Goal: Check status: Check status

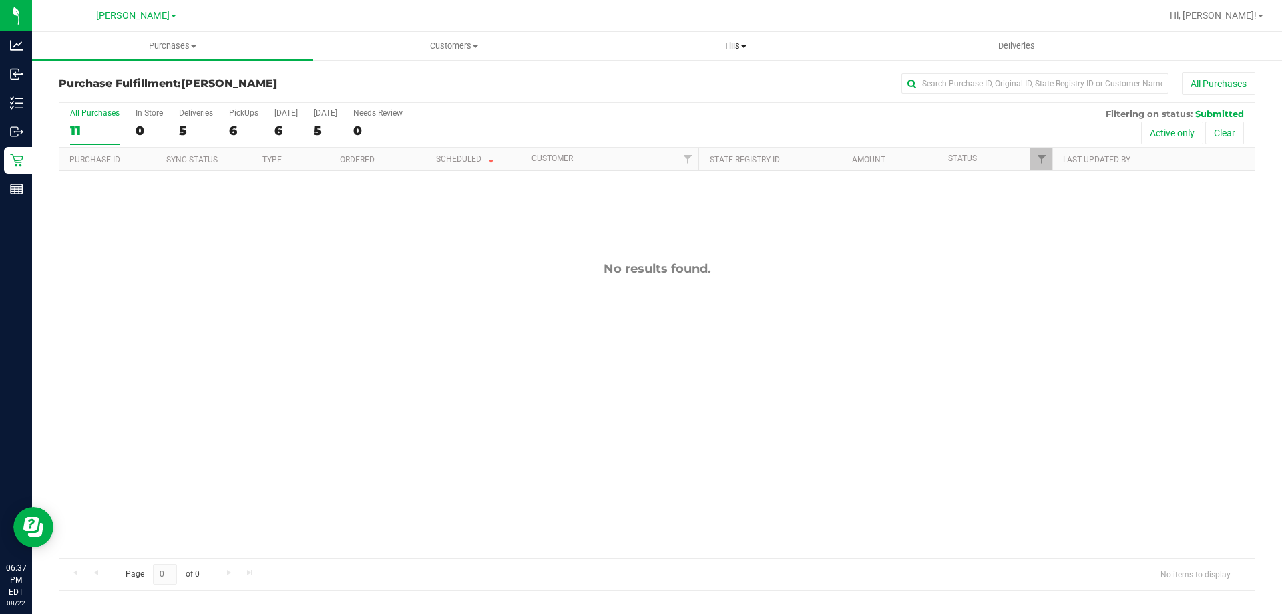
click at [744, 54] on uib-tab-heading "Tills Manage tills Reconcile e-payments" at bounding box center [735, 46] width 280 height 27
click at [678, 77] on span "Manage tills" at bounding box center [639, 80] width 90 height 11
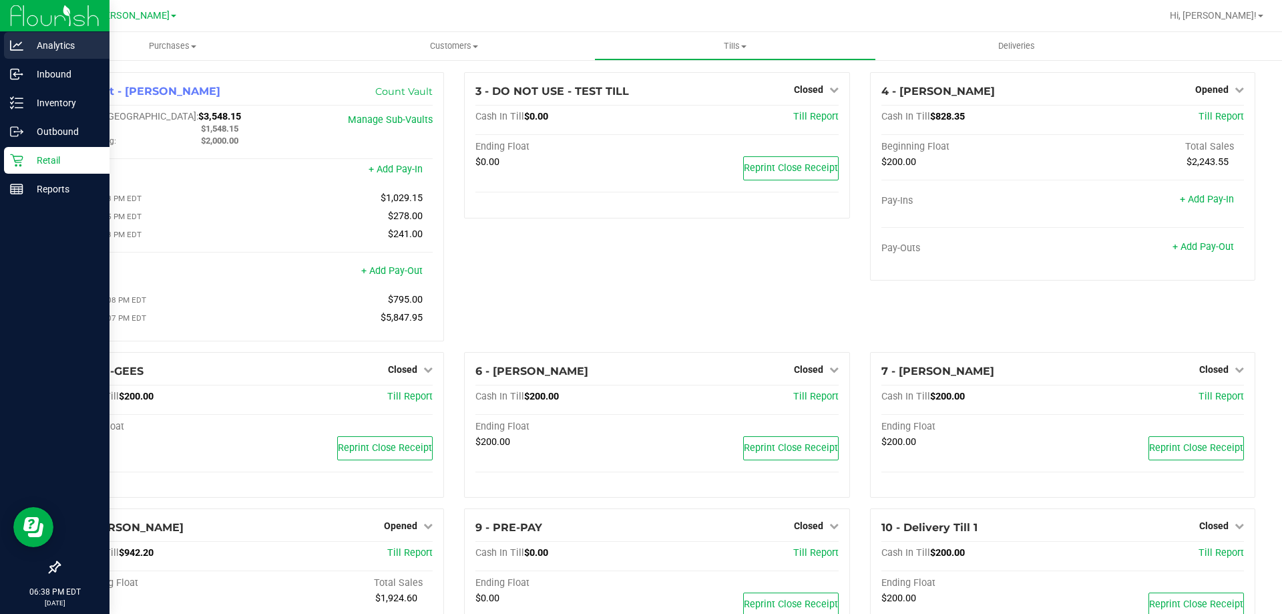
click at [63, 47] on p "Analytics" at bounding box center [63, 45] width 80 height 16
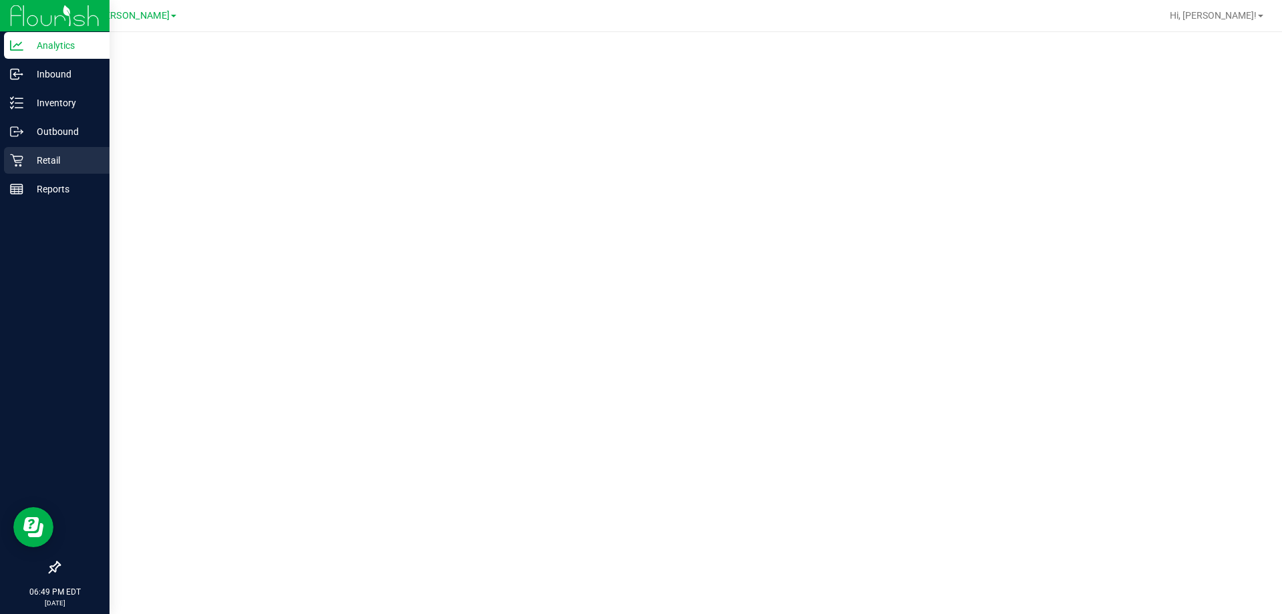
click at [39, 160] on p "Retail" at bounding box center [63, 160] width 80 height 16
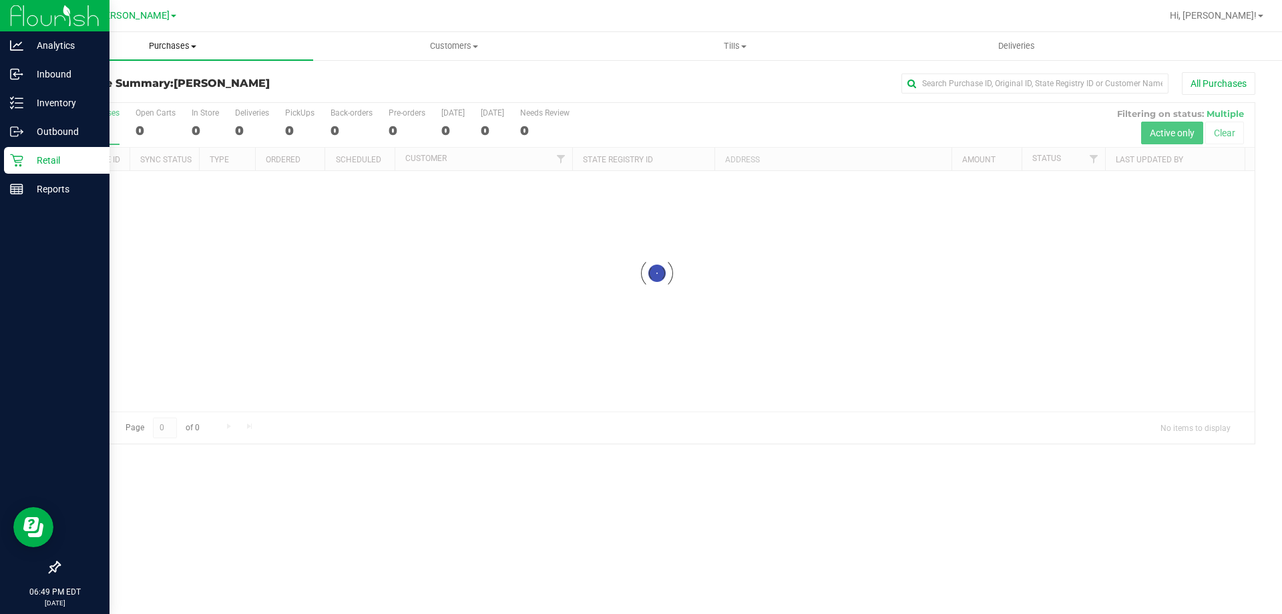
click at [156, 48] on span "Purchases" at bounding box center [172, 46] width 281 height 12
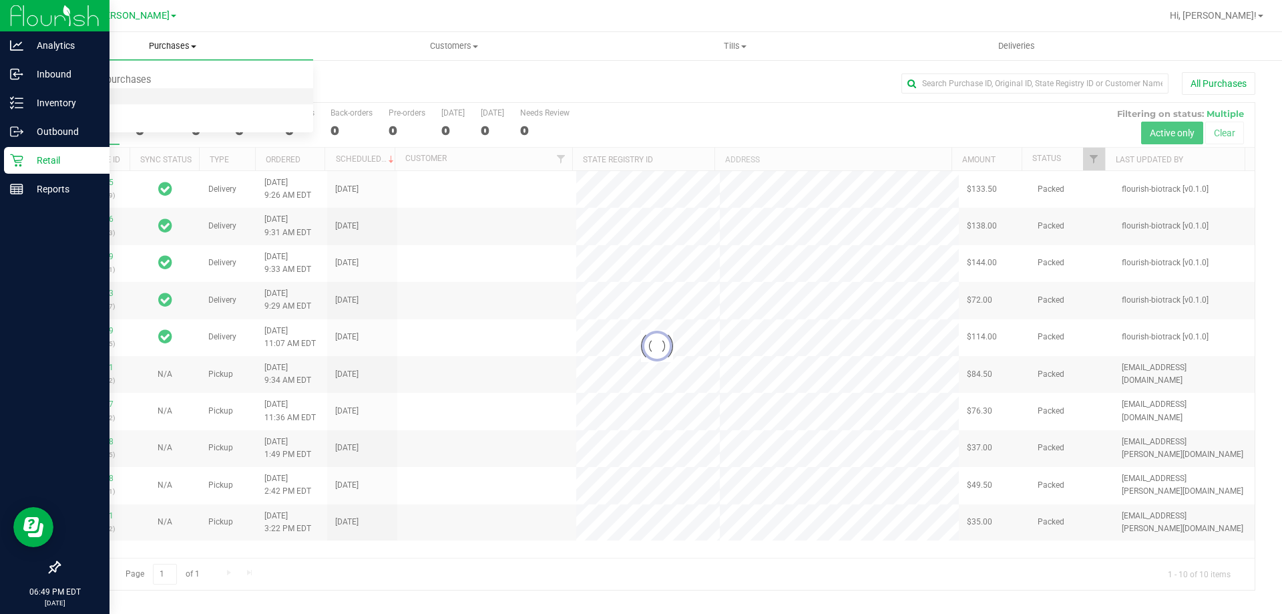
click at [57, 94] on span "Fulfillment" at bounding box center [73, 96] width 83 height 11
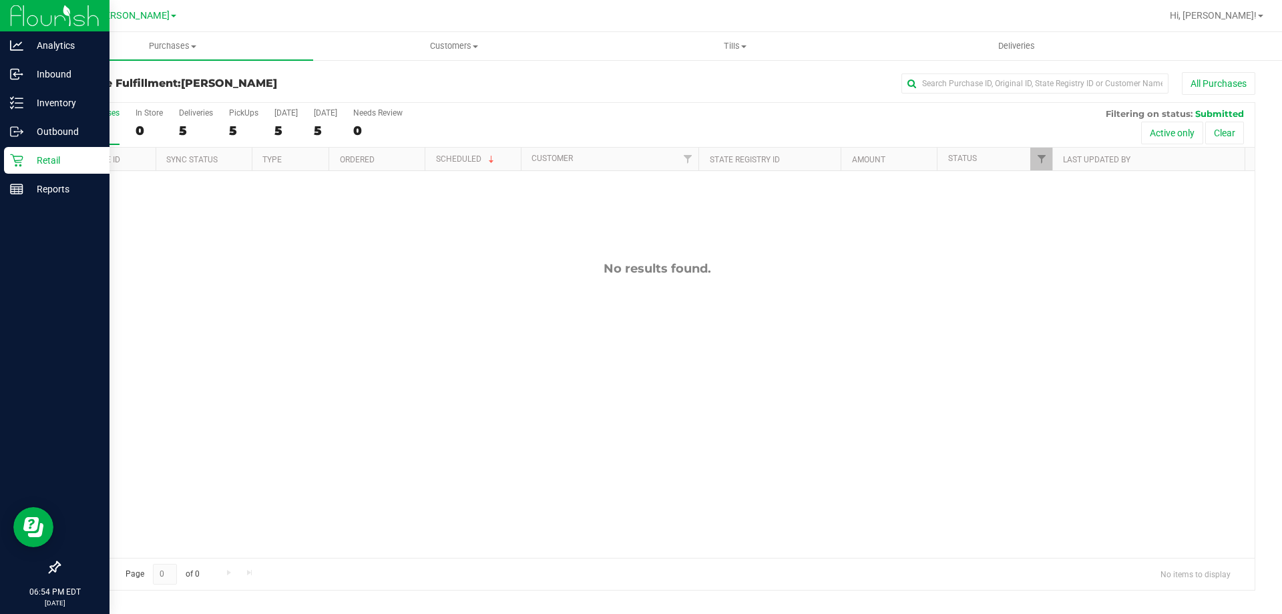
click at [43, 165] on p "Retail" at bounding box center [63, 160] width 80 height 16
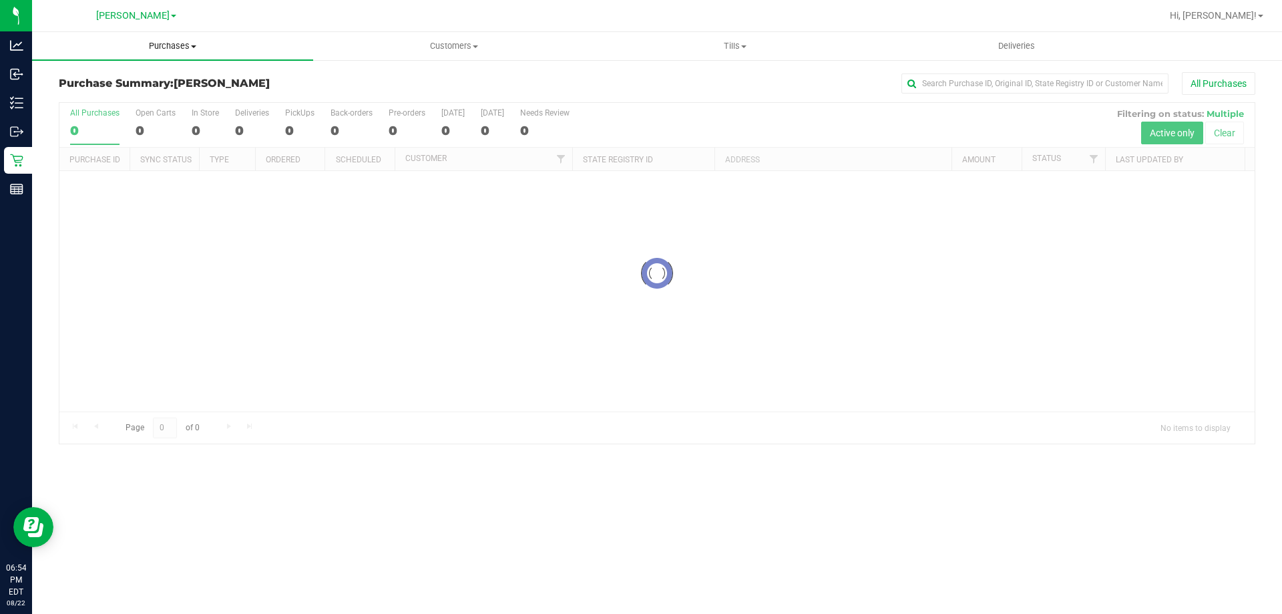
click at [184, 46] on span "Purchases" at bounding box center [172, 46] width 281 height 12
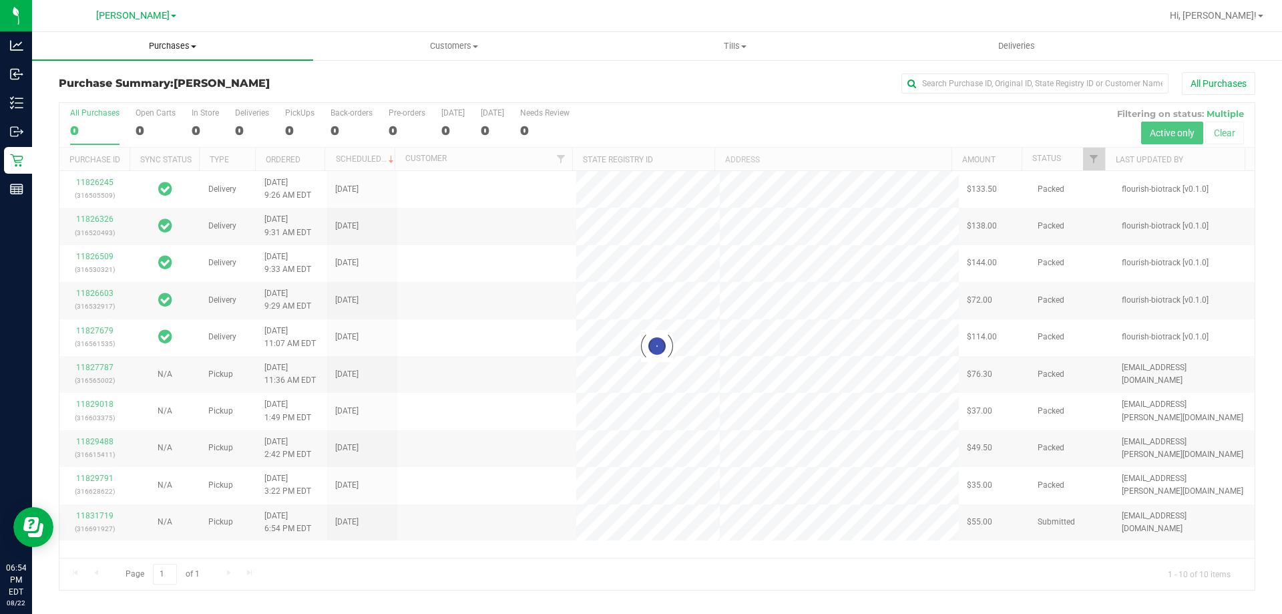
click at [172, 42] on span "Purchases" at bounding box center [172, 46] width 281 height 12
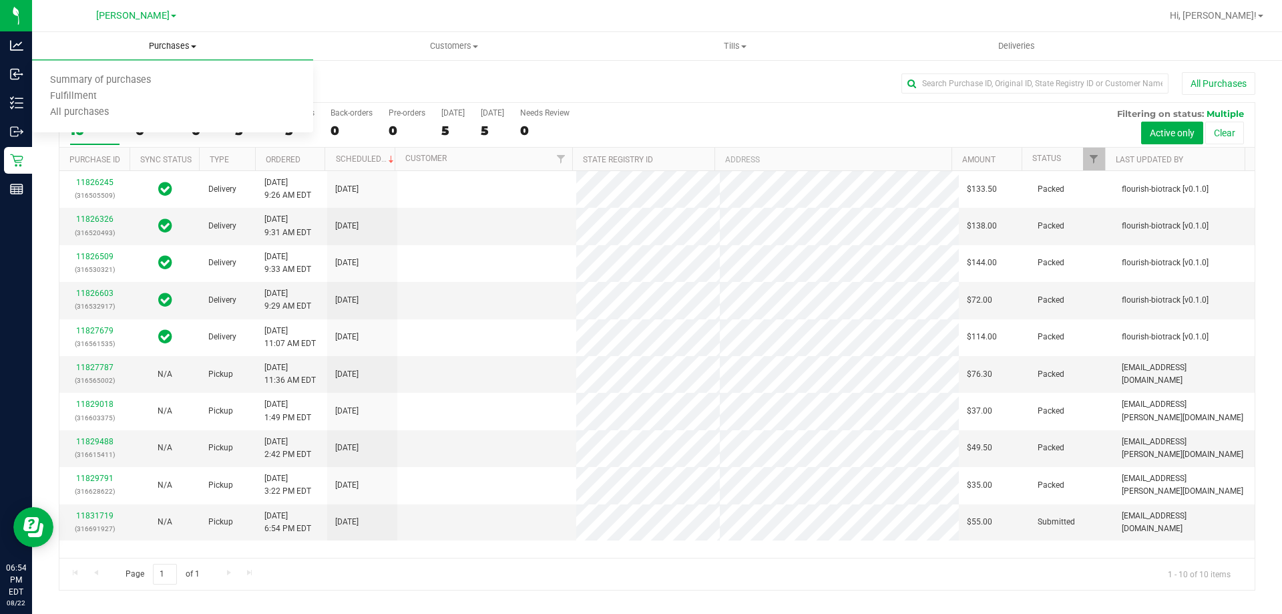
click at [172, 42] on span "Purchases" at bounding box center [172, 46] width 281 height 12
click at [85, 112] on span "All purchases" at bounding box center [79, 112] width 95 height 11
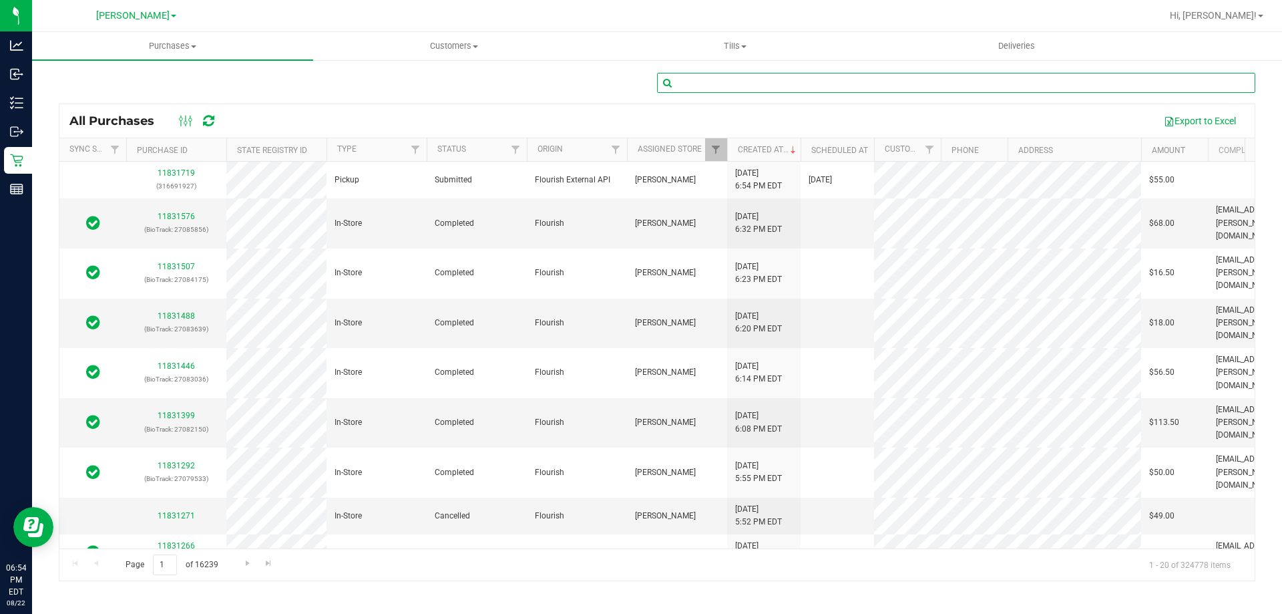
paste input "1441082"
type input "1441082"
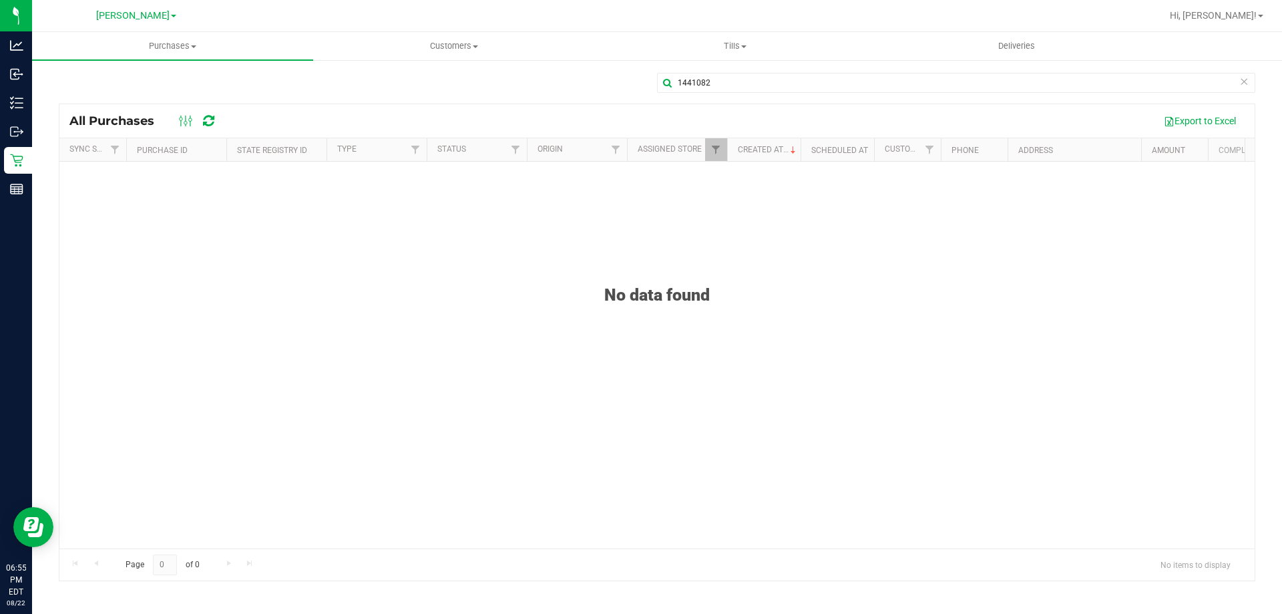
click at [1247, 79] on icon at bounding box center [1243, 81] width 9 height 16
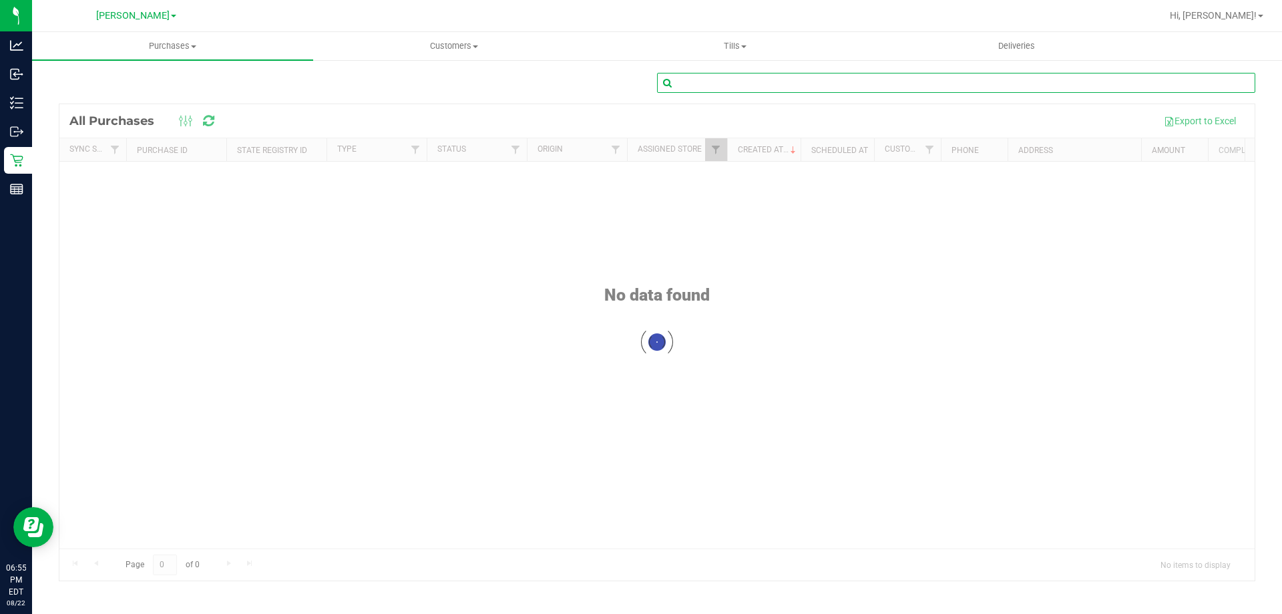
drag, startPoint x: 680, startPoint y: 77, endPoint x: 675, endPoint y: 83, distance: 7.6
paste input "11825145"
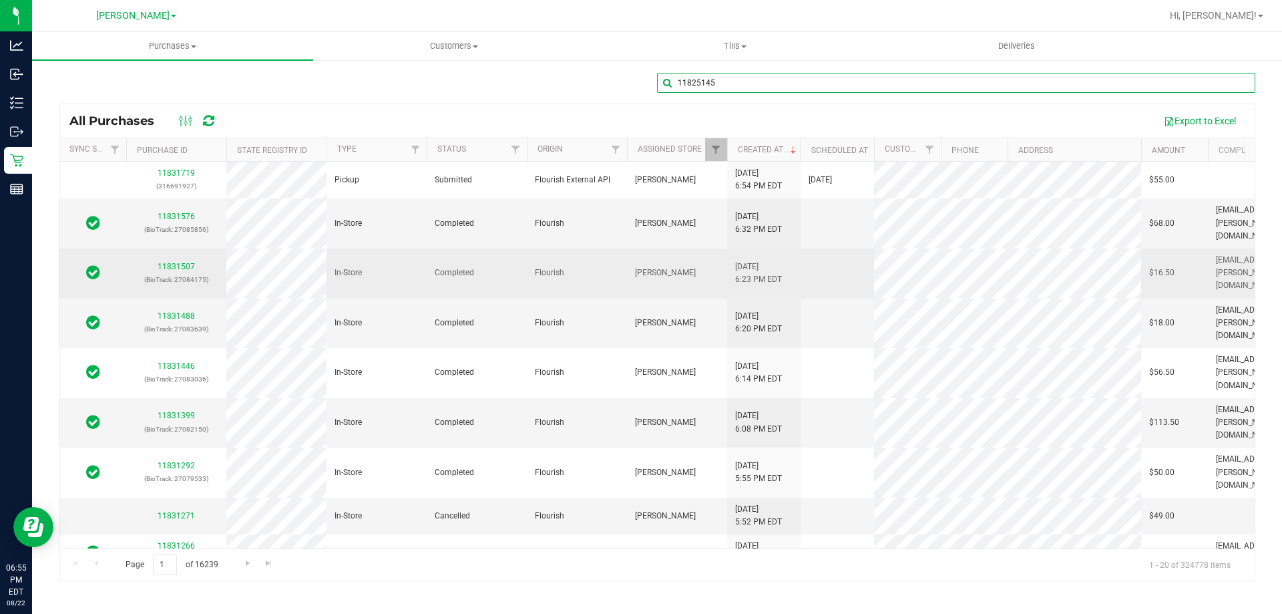
type input "11825145"
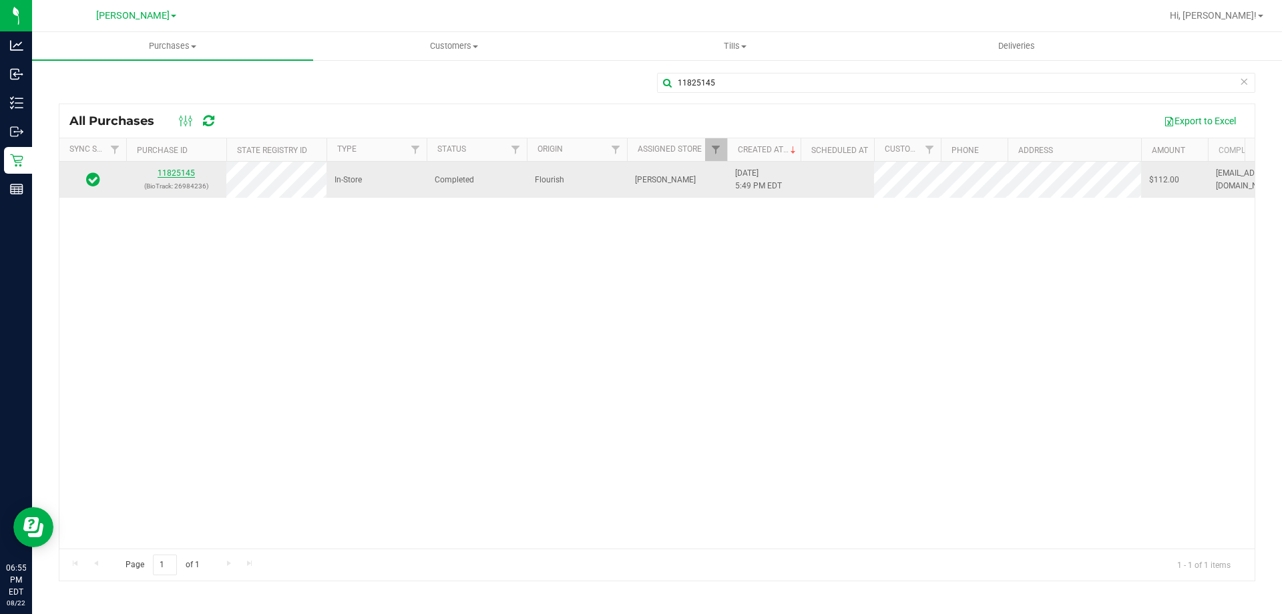
click at [175, 173] on link "11825145" at bounding box center [176, 172] width 37 height 9
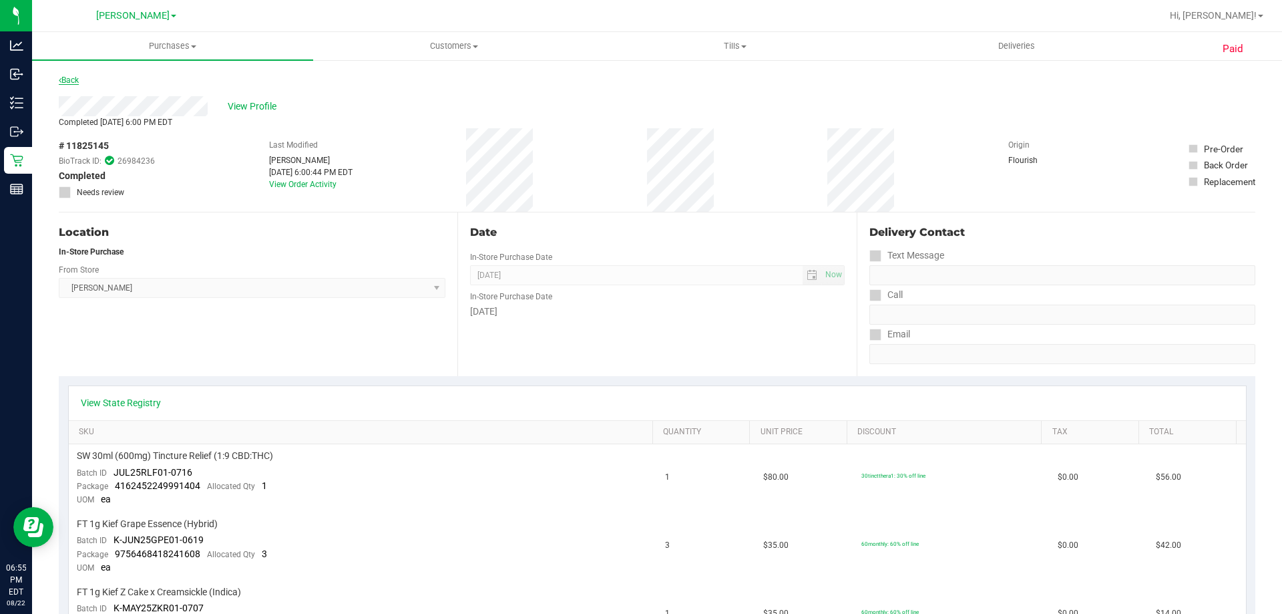
click at [67, 80] on link "Back" at bounding box center [69, 79] width 20 height 9
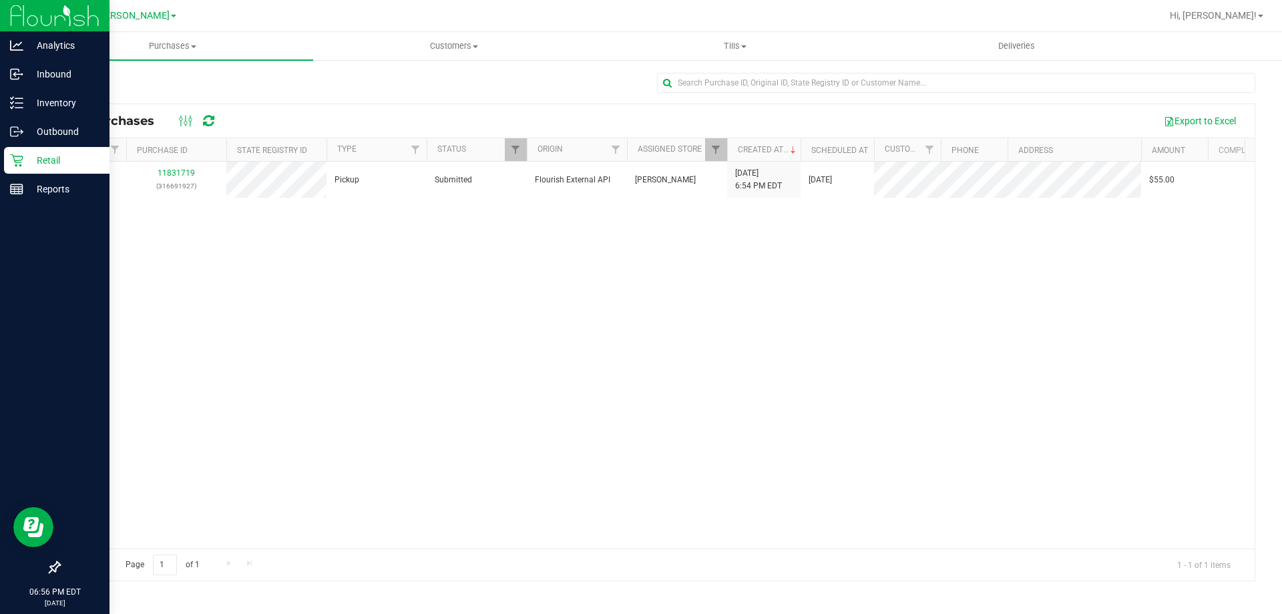
click at [45, 158] on p "Retail" at bounding box center [63, 160] width 80 height 16
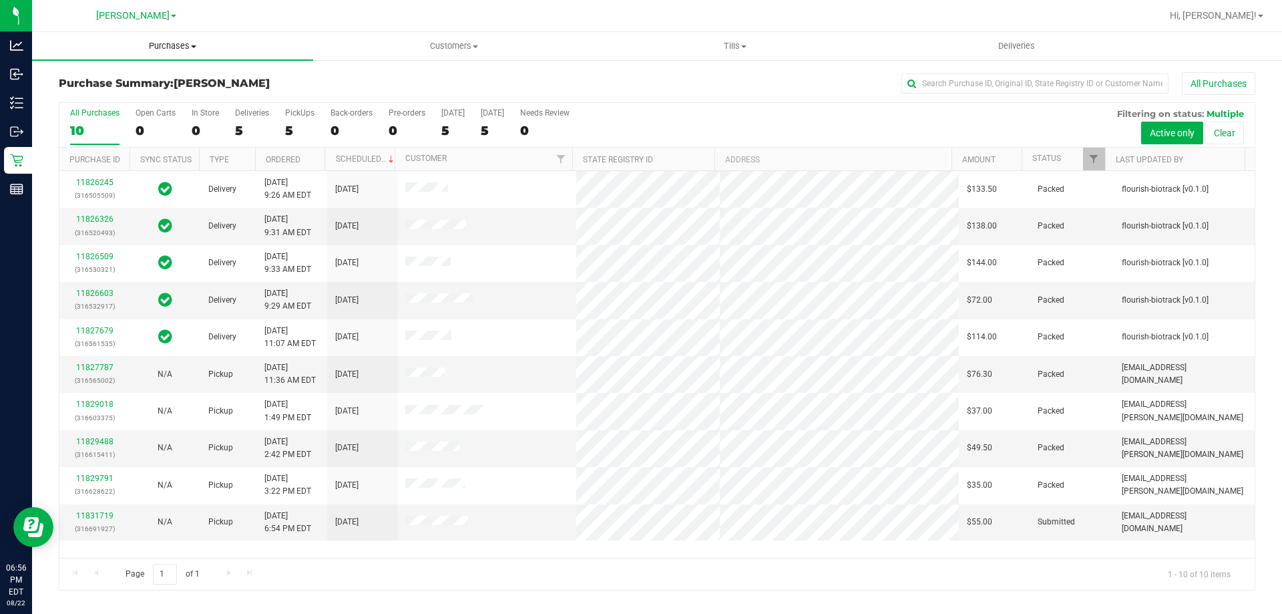
click at [160, 49] on span "Purchases" at bounding box center [172, 46] width 281 height 12
click at [138, 92] on li "Fulfillment" at bounding box center [172, 97] width 281 height 16
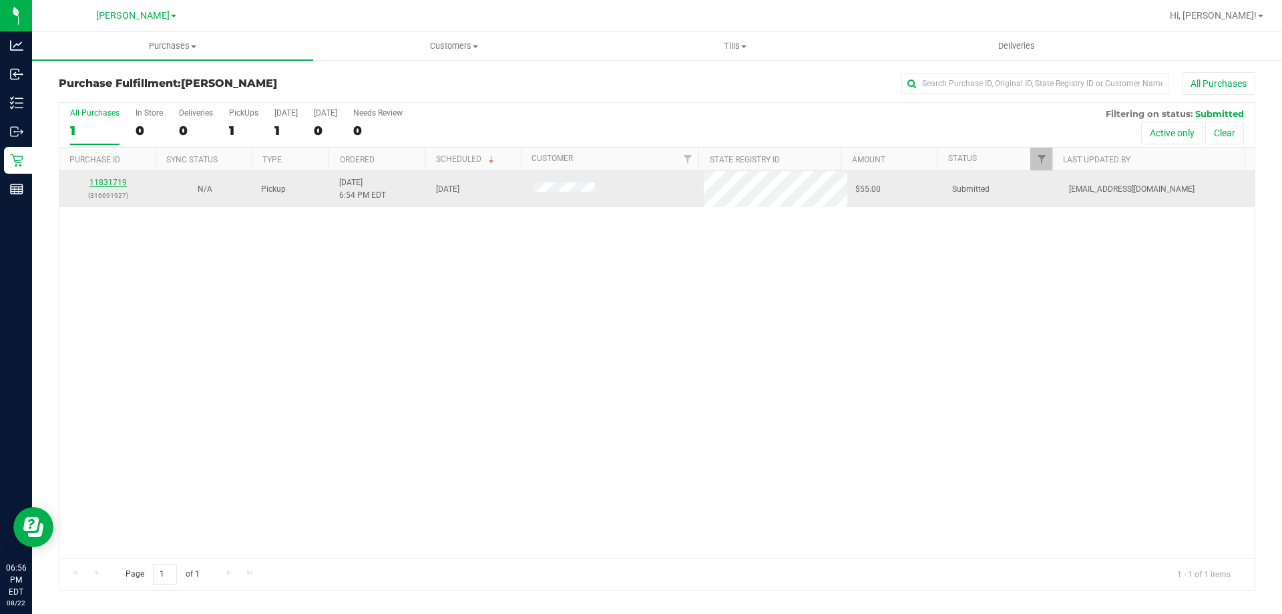
click at [117, 182] on link "11831719" at bounding box center [107, 182] width 37 height 9
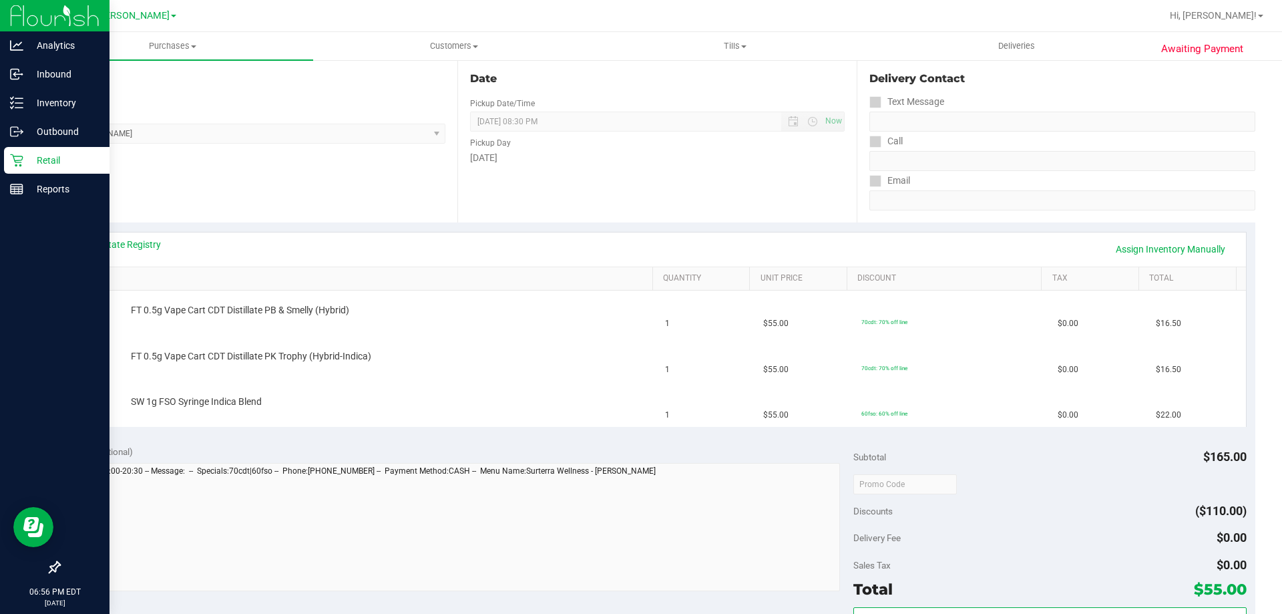
scroll to position [134, 0]
click at [53, 150] on div "Retail" at bounding box center [57, 160] width 106 height 27
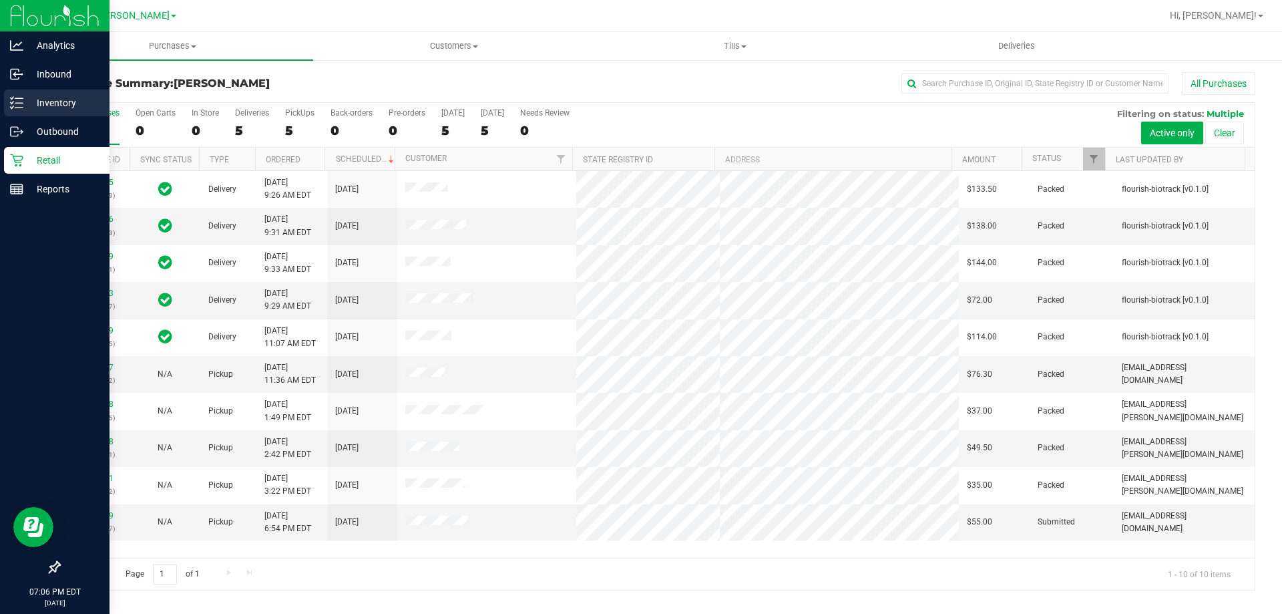
click at [19, 98] on line at bounding box center [18, 98] width 7 height 0
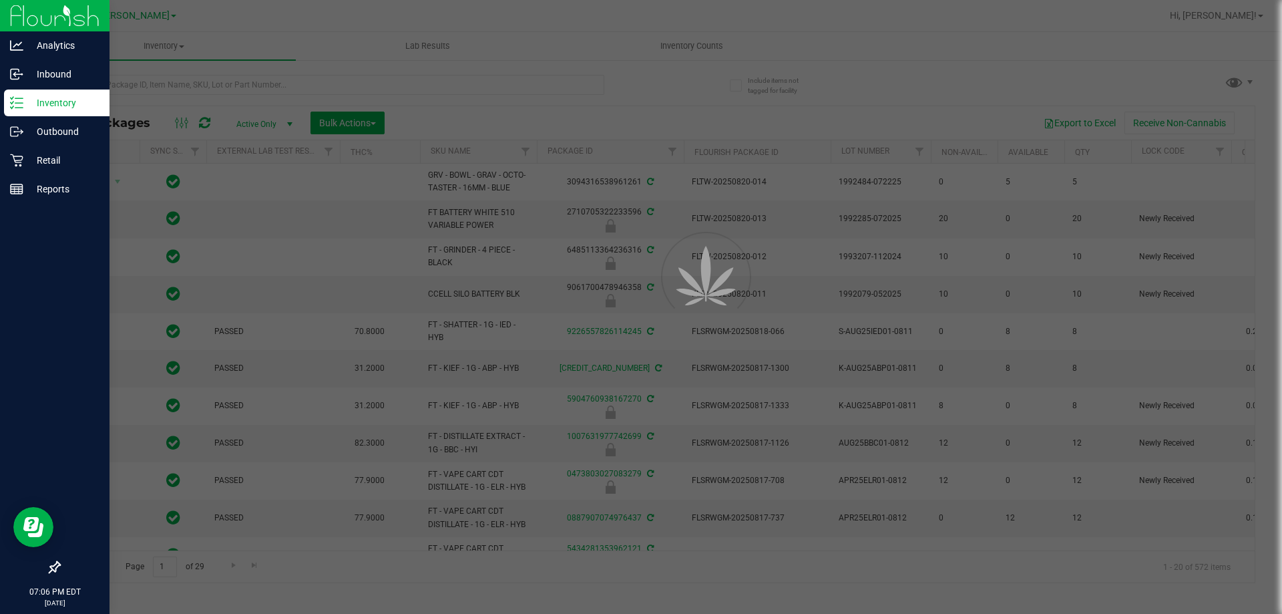
click at [429, 96] on div at bounding box center [641, 307] width 1282 height 614
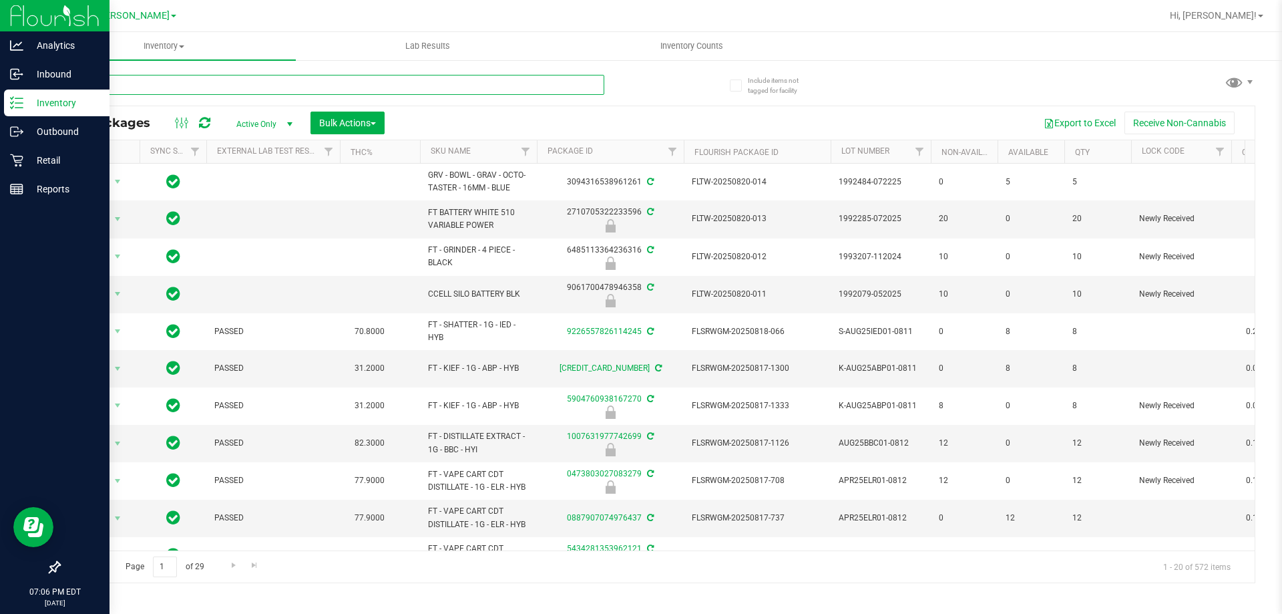
click at [466, 84] on input "text" at bounding box center [332, 85] width 546 height 20
type input "3432176630302913"
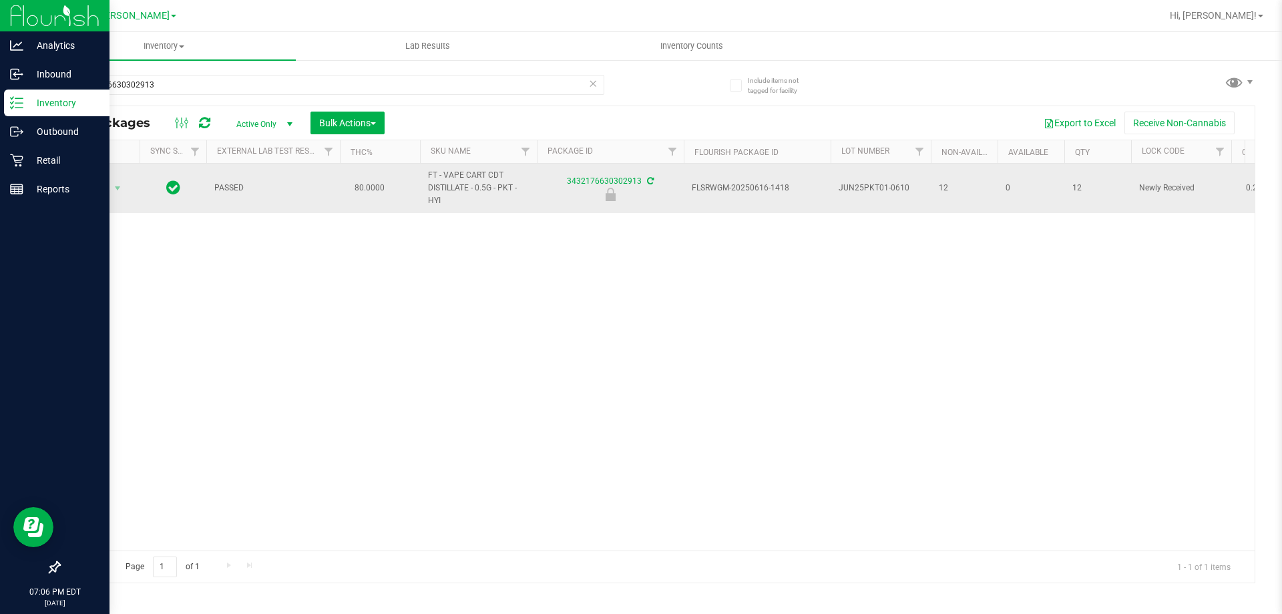
click at [84, 189] on span "Action" at bounding box center [91, 188] width 36 height 19
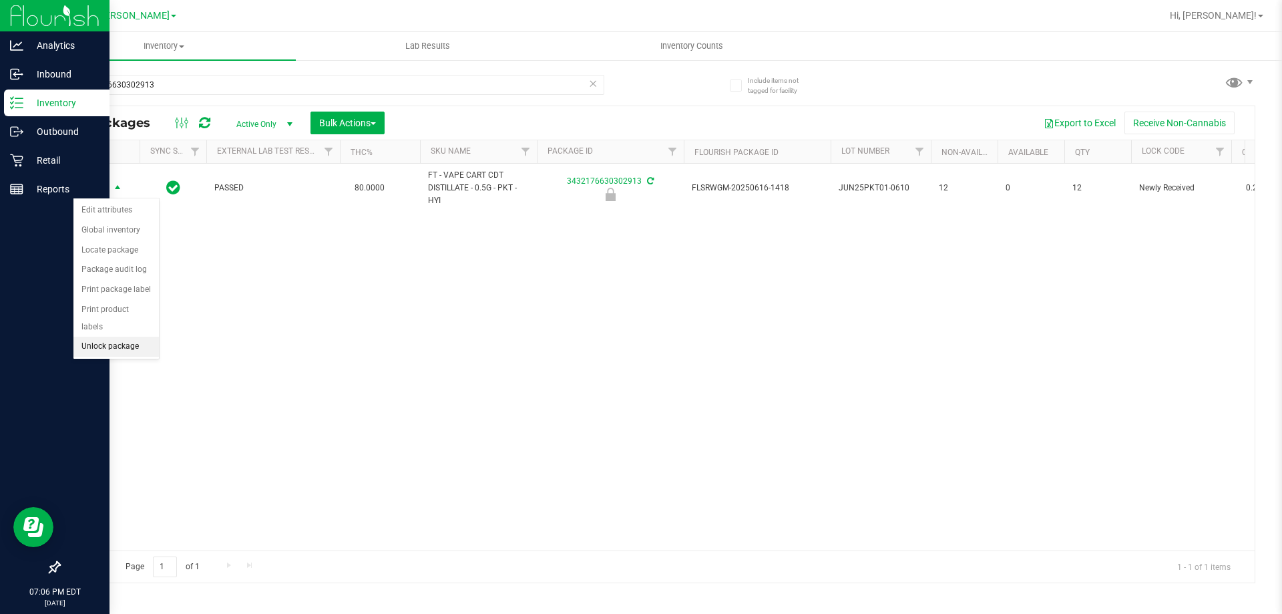
click at [140, 337] on li "Unlock package" at bounding box center [115, 347] width 85 height 20
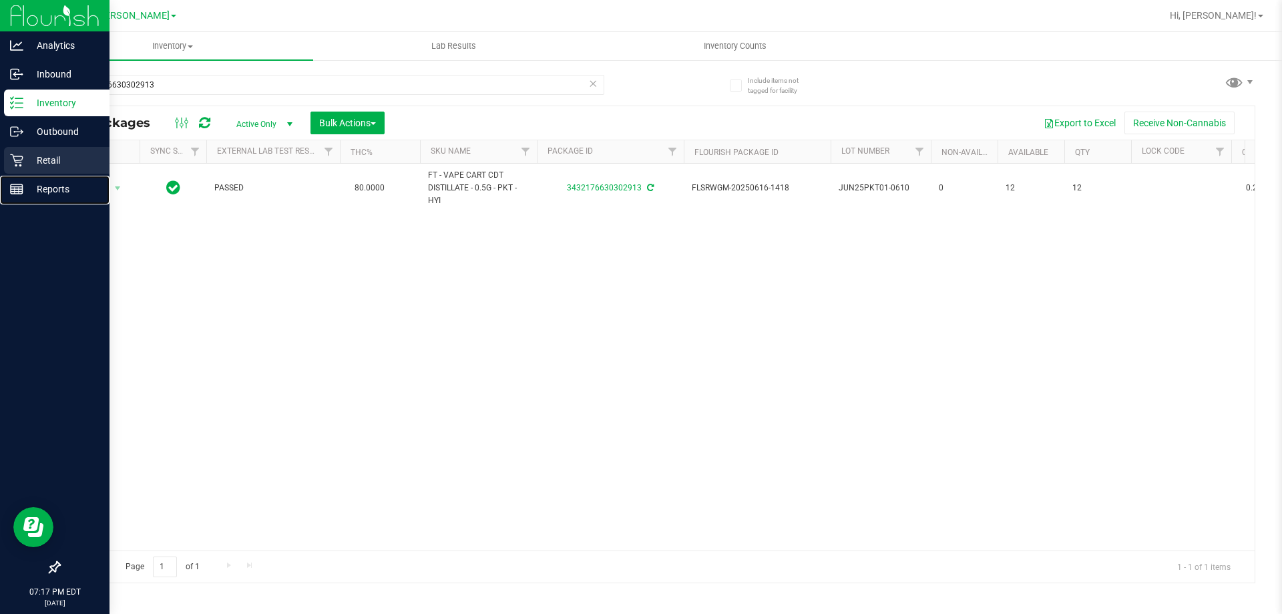
drag, startPoint x: 61, startPoint y: 181, endPoint x: 79, endPoint y: 168, distance: 22.0
click at [61, 180] on div "Reports" at bounding box center [57, 189] width 106 height 27
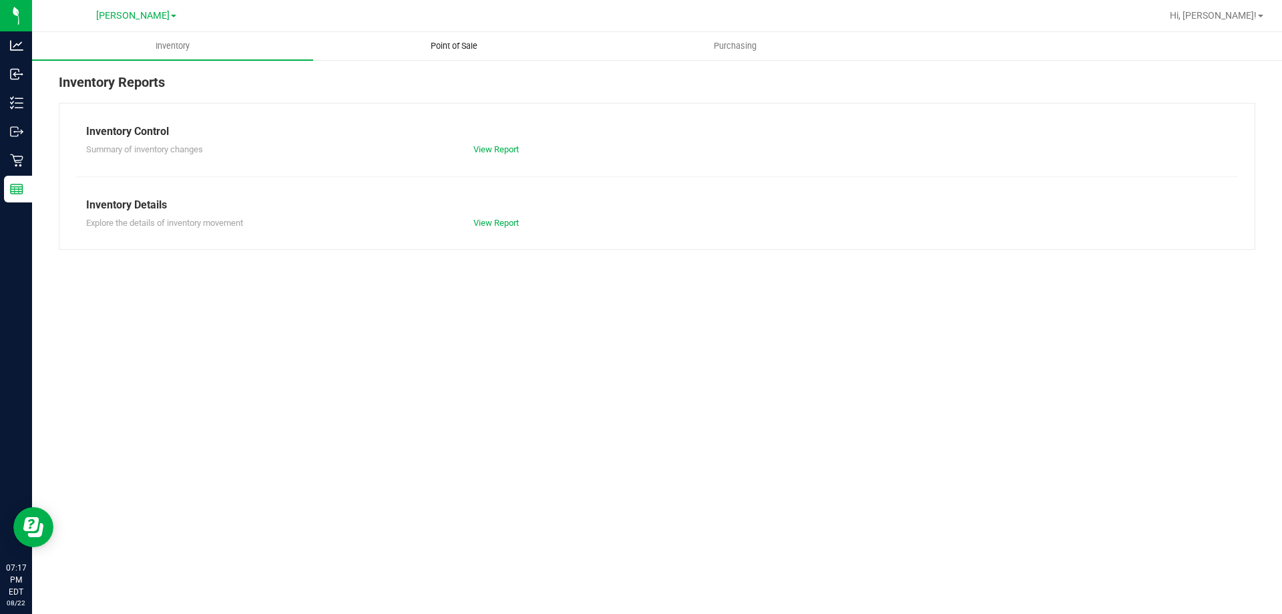
click at [488, 49] on span "Point of Sale" at bounding box center [454, 46] width 83 height 12
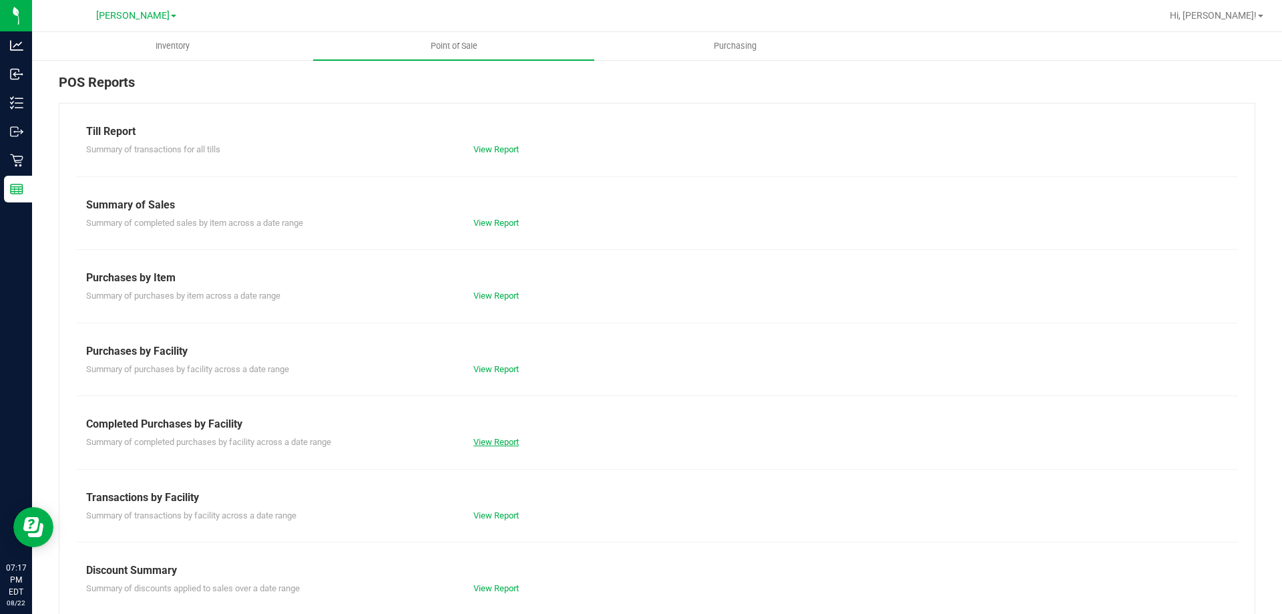
click at [513, 441] on link "View Report" at bounding box center [495, 442] width 45 height 10
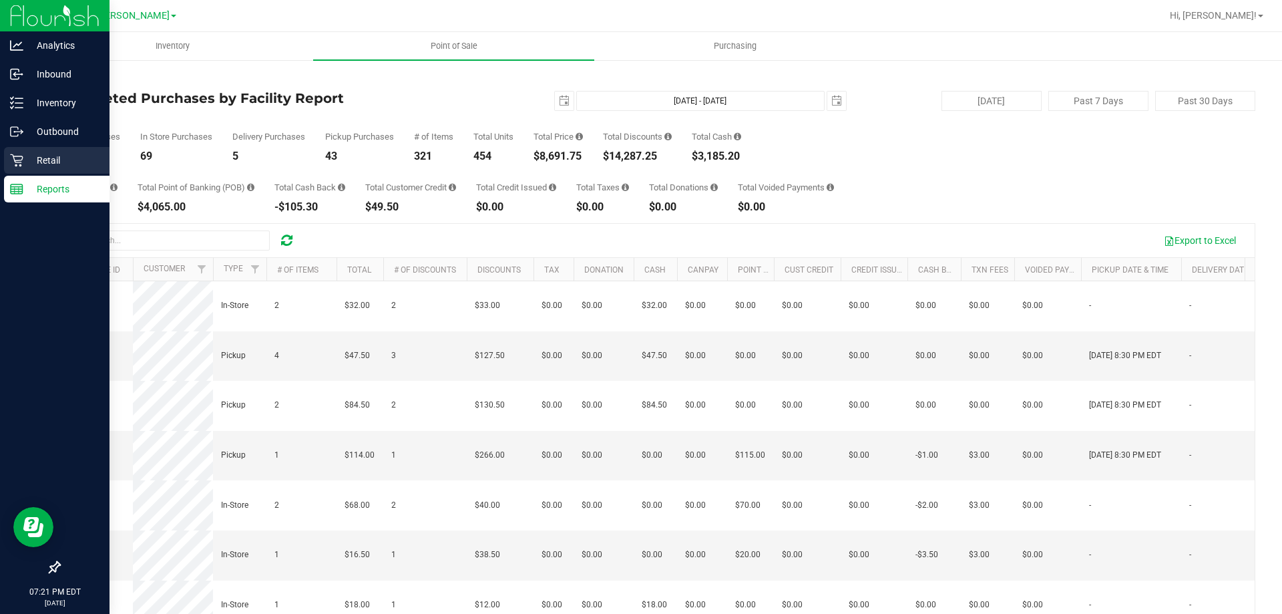
click at [41, 166] on p "Retail" at bounding box center [63, 160] width 80 height 16
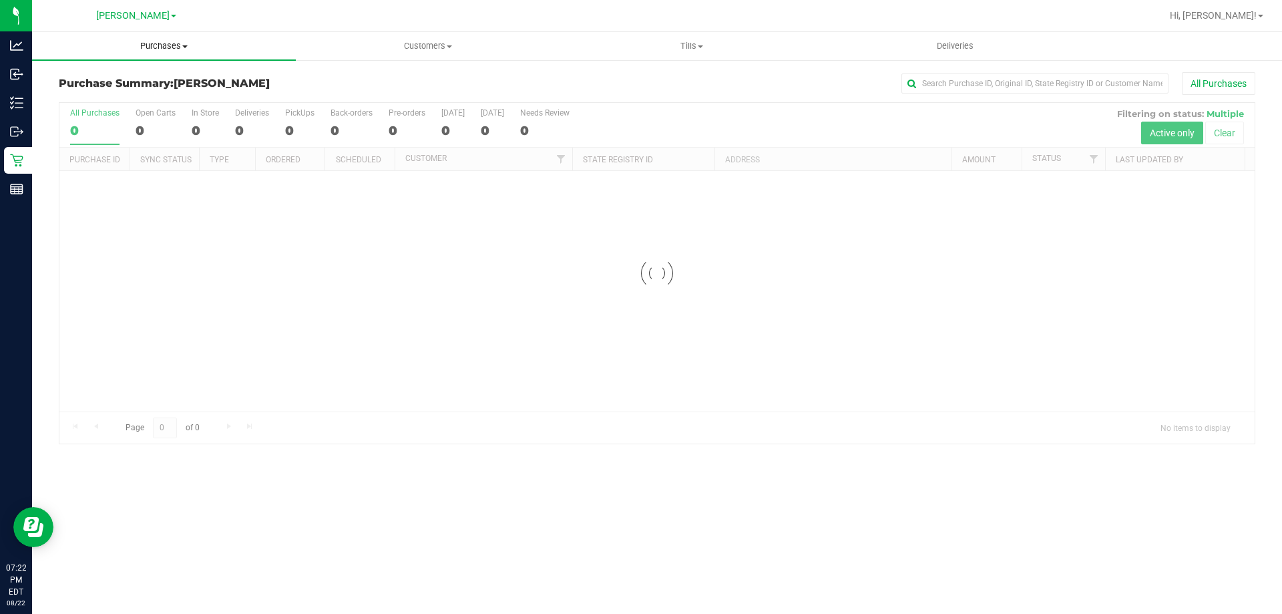
click at [158, 52] on uib-tab-heading "Purchases Summary of purchases Fulfillment All purchases" at bounding box center [164, 46] width 264 height 28
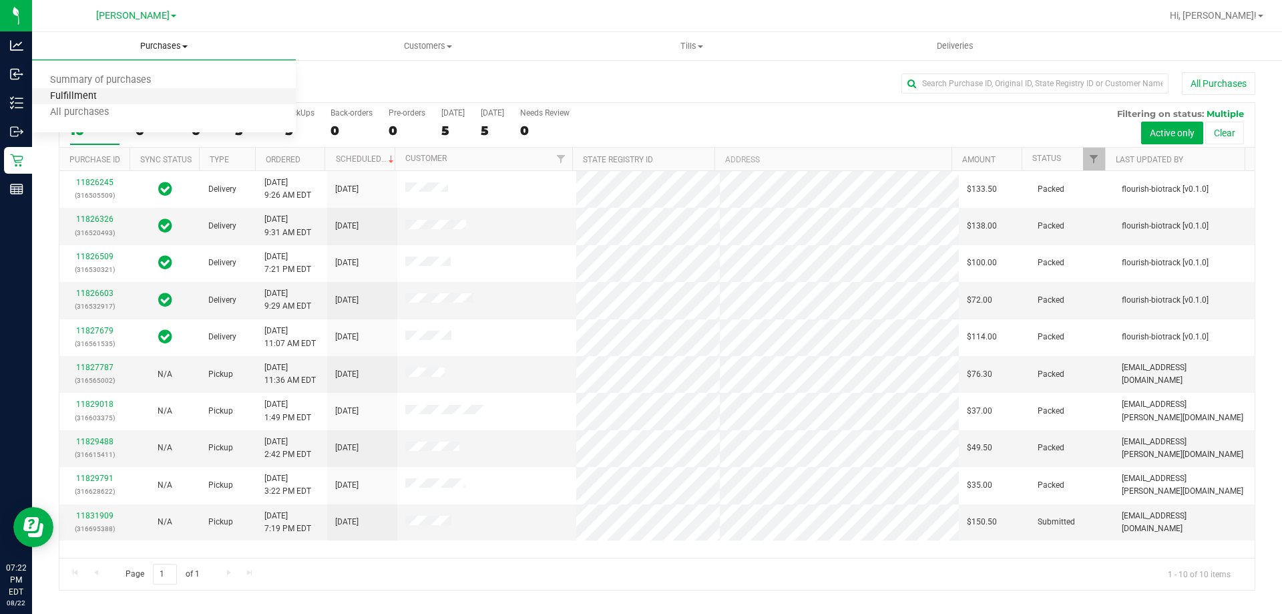
click at [108, 93] on span "Fulfillment" at bounding box center [73, 96] width 83 height 11
